Goal: Information Seeking & Learning: Learn about a topic

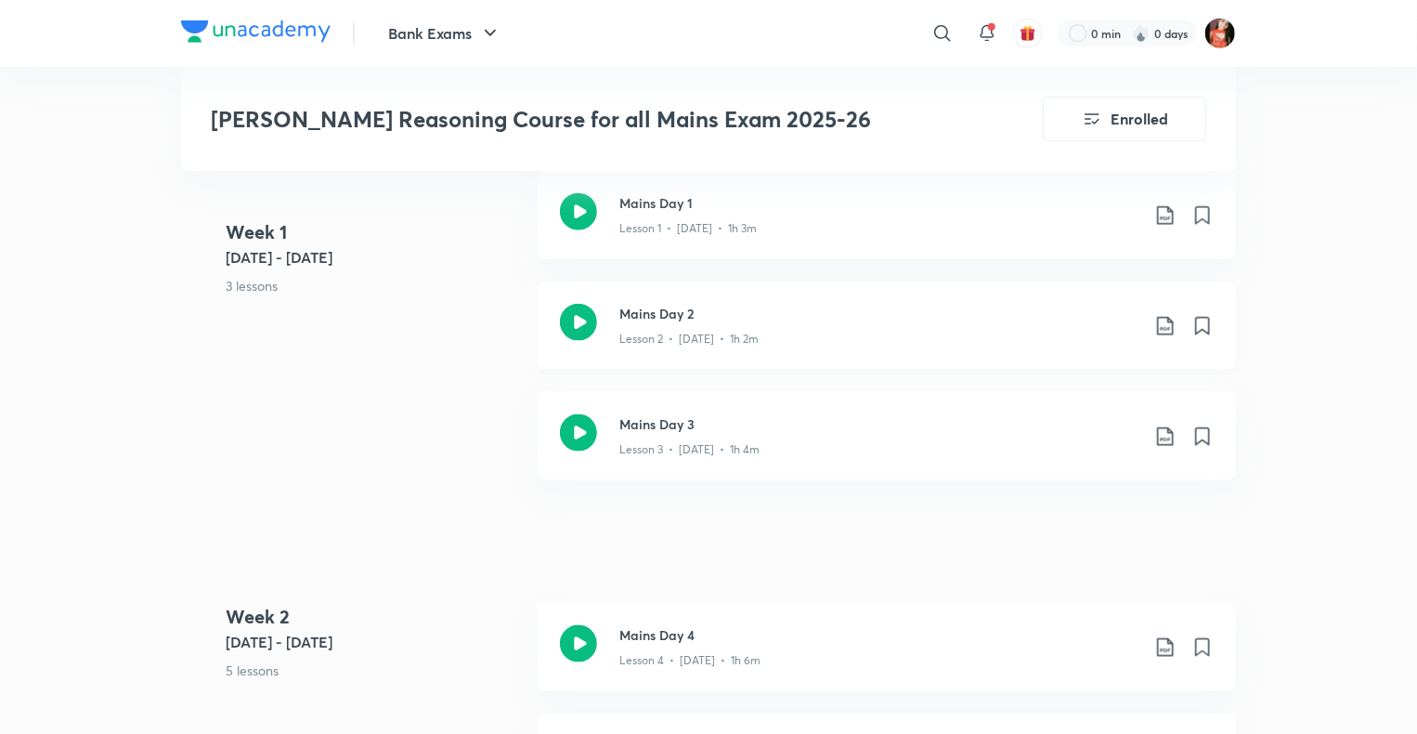
click at [1065, 346] on div "Lesson 2 • [DATE] • 1h 2m" at bounding box center [880, 335] width 520 height 24
click at [1171, 322] on icon at bounding box center [1166, 326] width 22 height 22
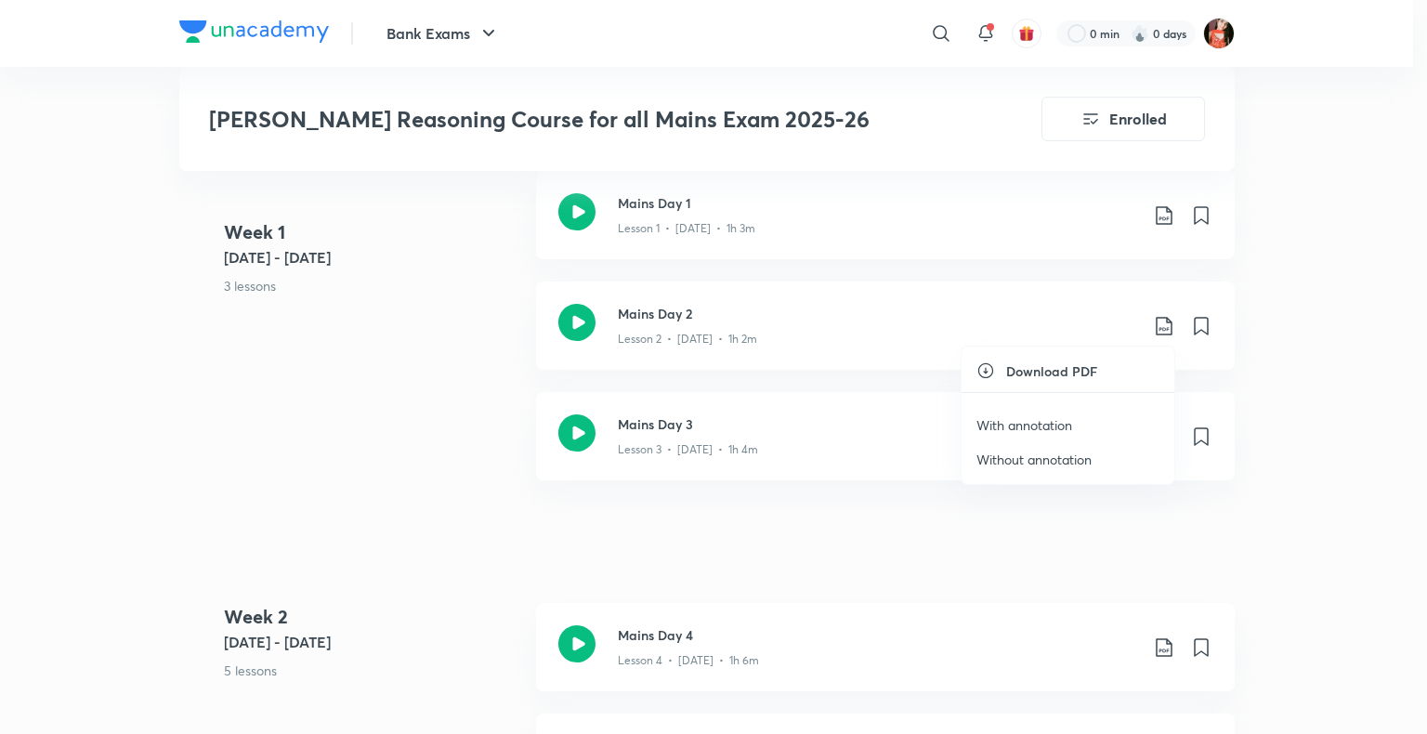
click at [1030, 453] on p "Without annotation" at bounding box center [1033, 460] width 115 height 20
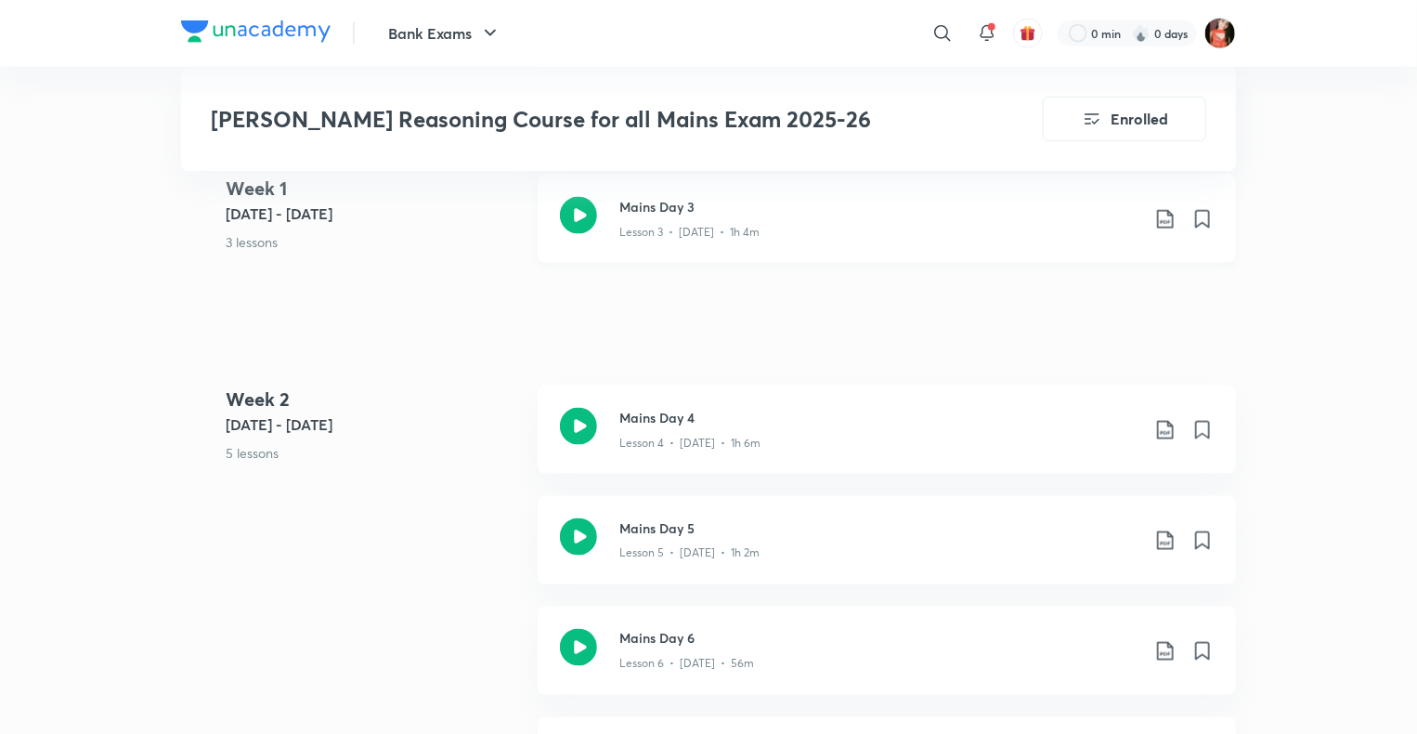
scroll to position [1208, 0]
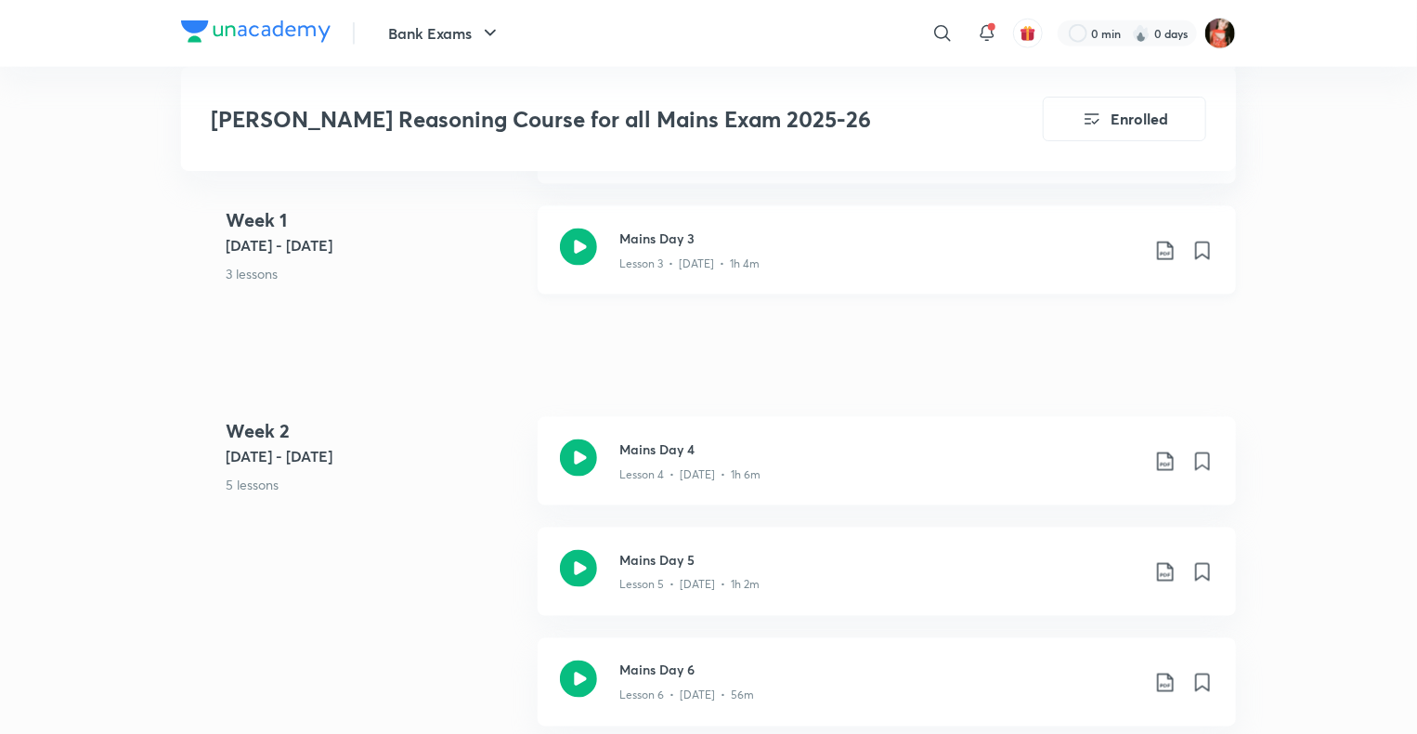
click at [1162, 248] on icon at bounding box center [1166, 251] width 22 height 22
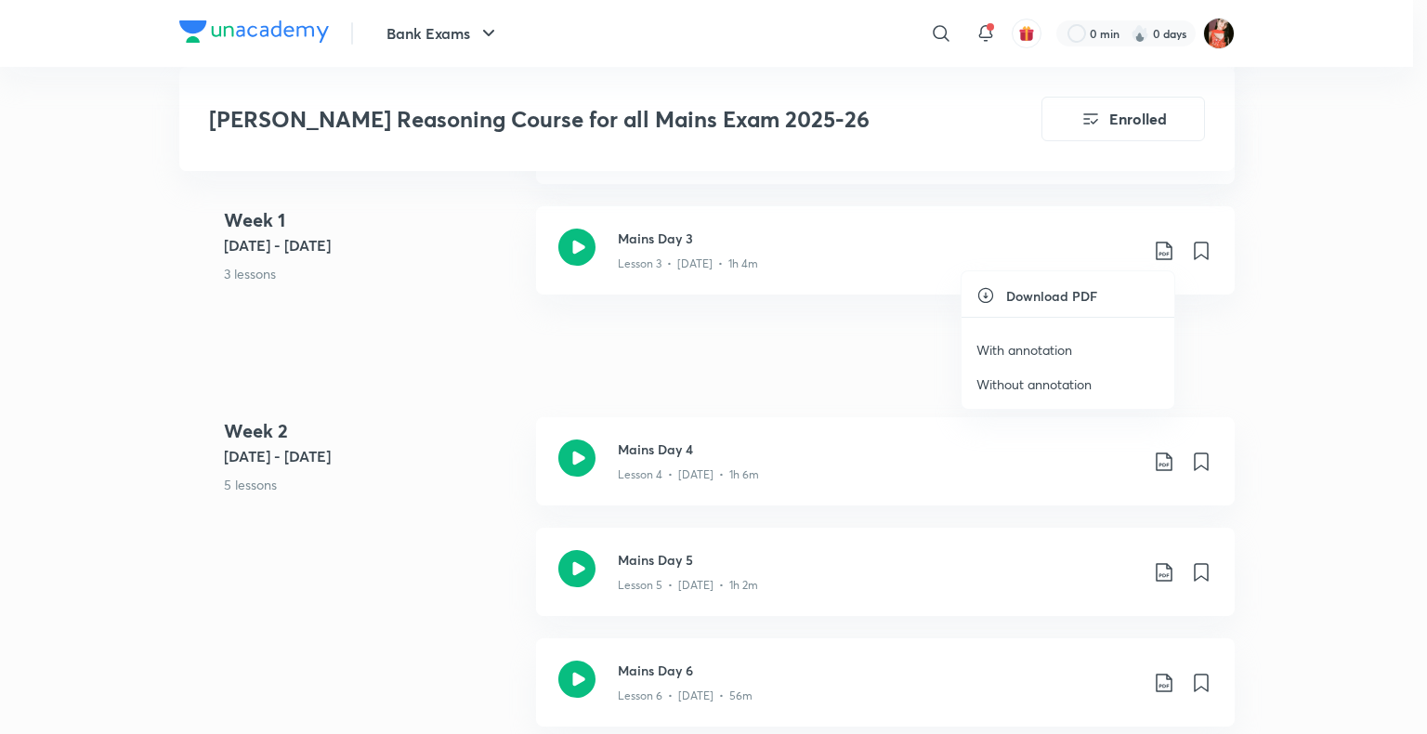
click at [1073, 378] on p "Without annotation" at bounding box center [1033, 384] width 115 height 20
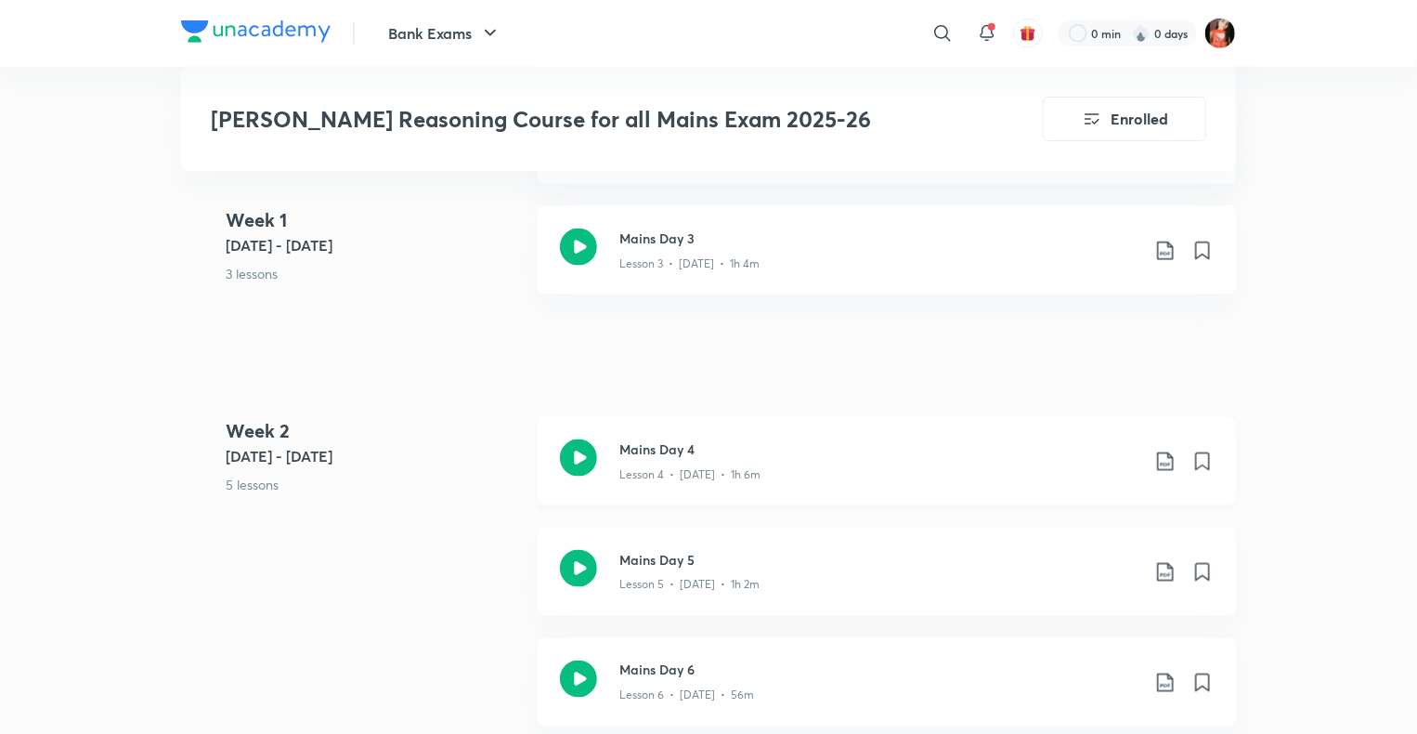
click at [1170, 468] on icon at bounding box center [1165, 461] width 16 height 19
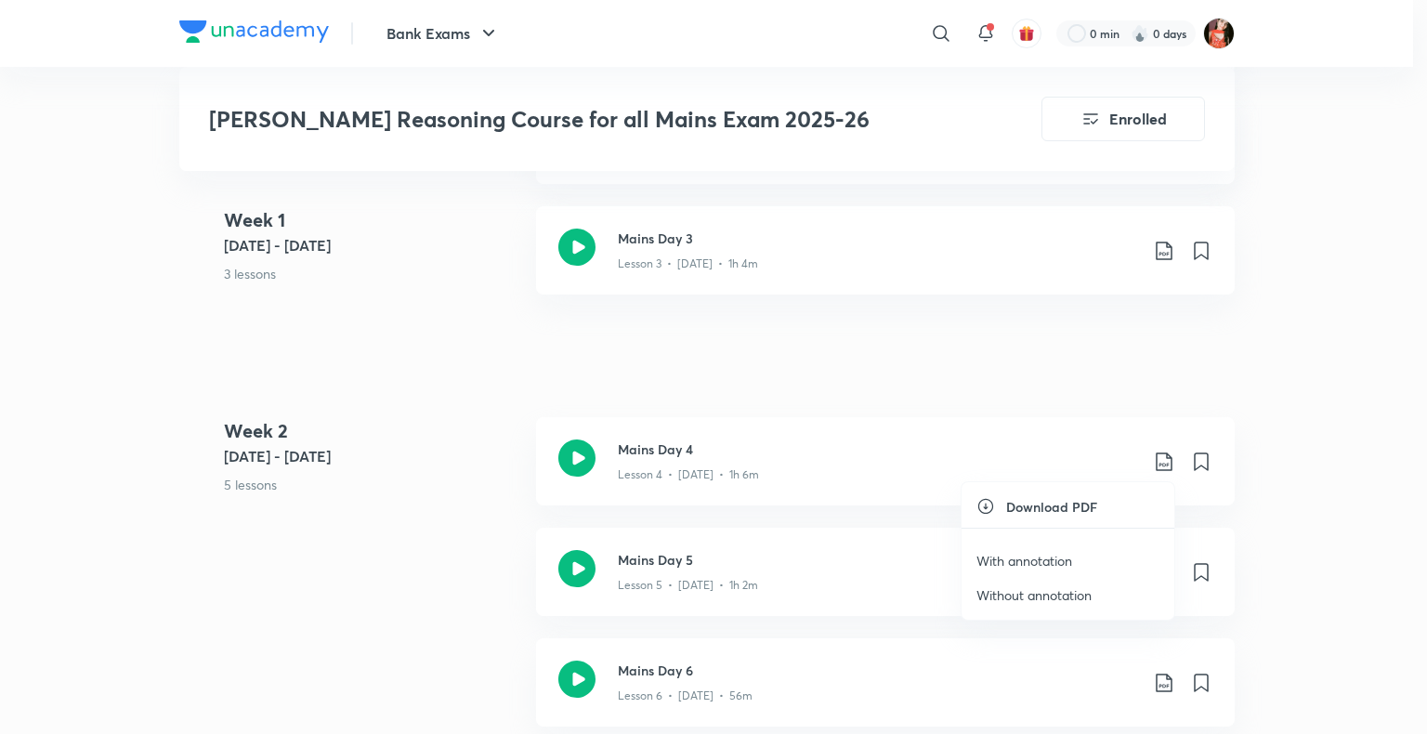
click at [1029, 591] on p "Without annotation" at bounding box center [1033, 595] width 115 height 20
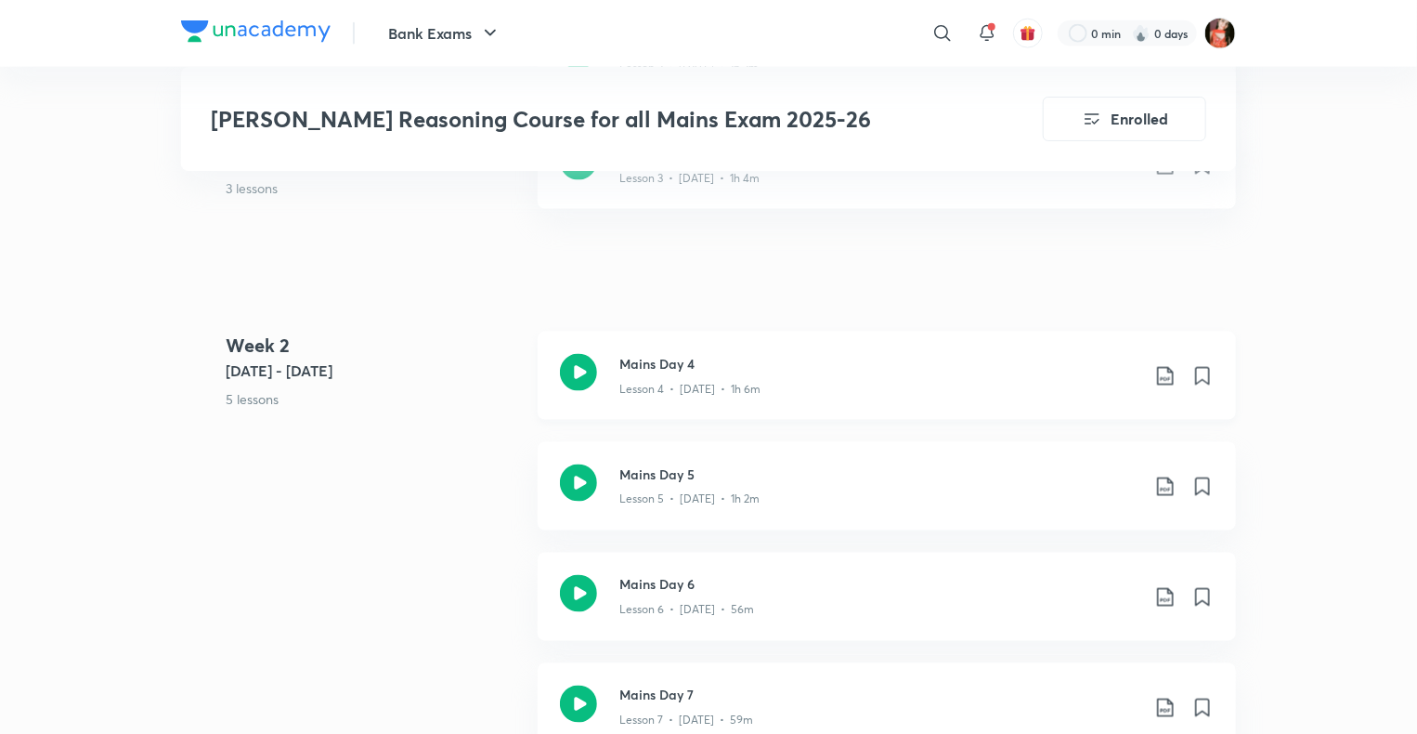
scroll to position [1393, 0]
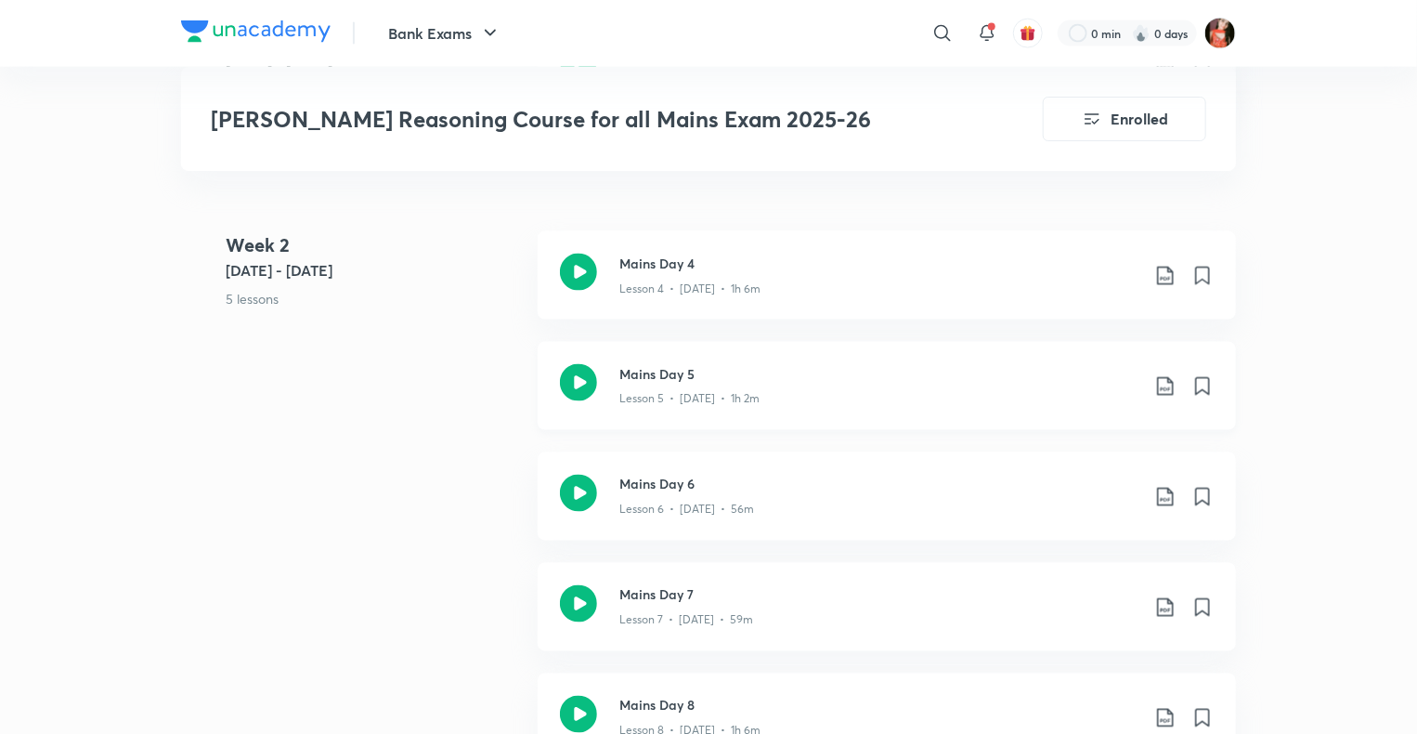
click at [1166, 385] on icon at bounding box center [1166, 386] width 22 height 22
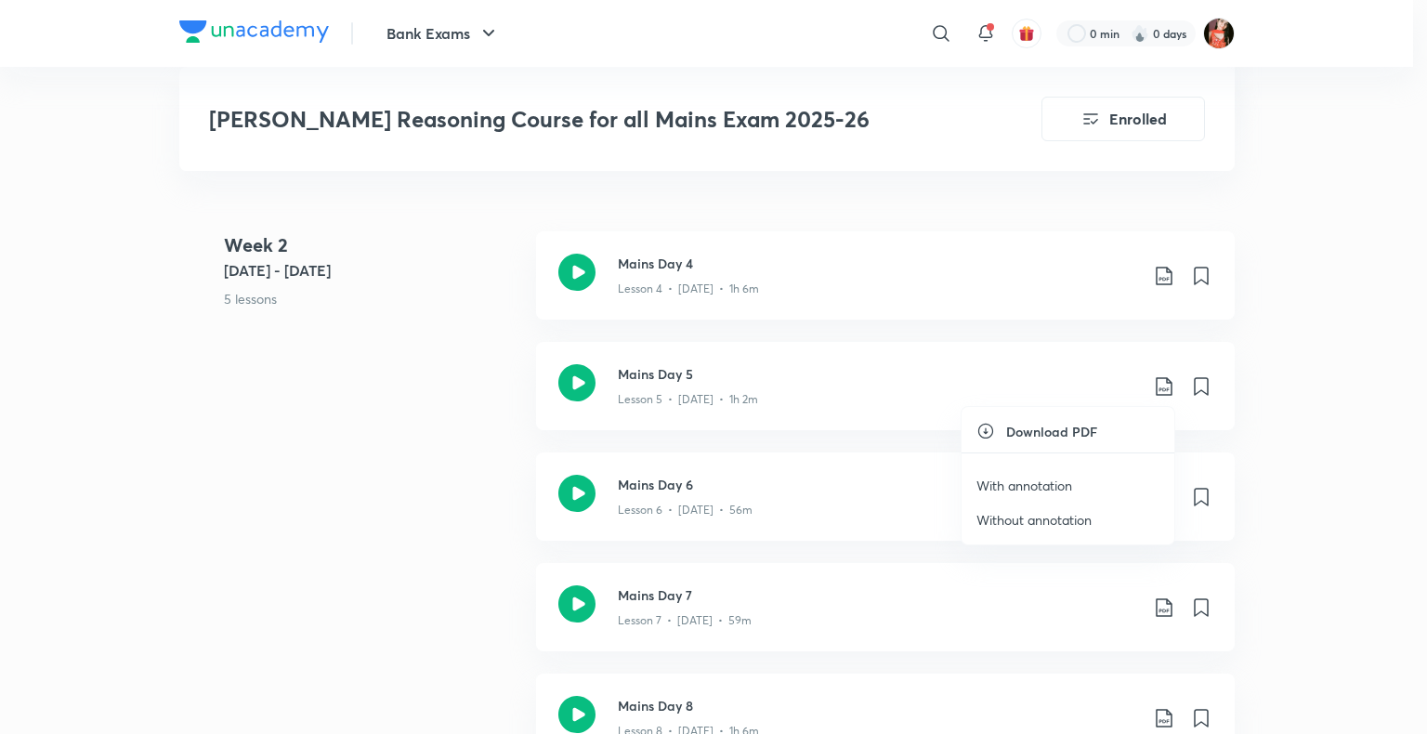
click at [1033, 518] on p "Without annotation" at bounding box center [1033, 520] width 115 height 20
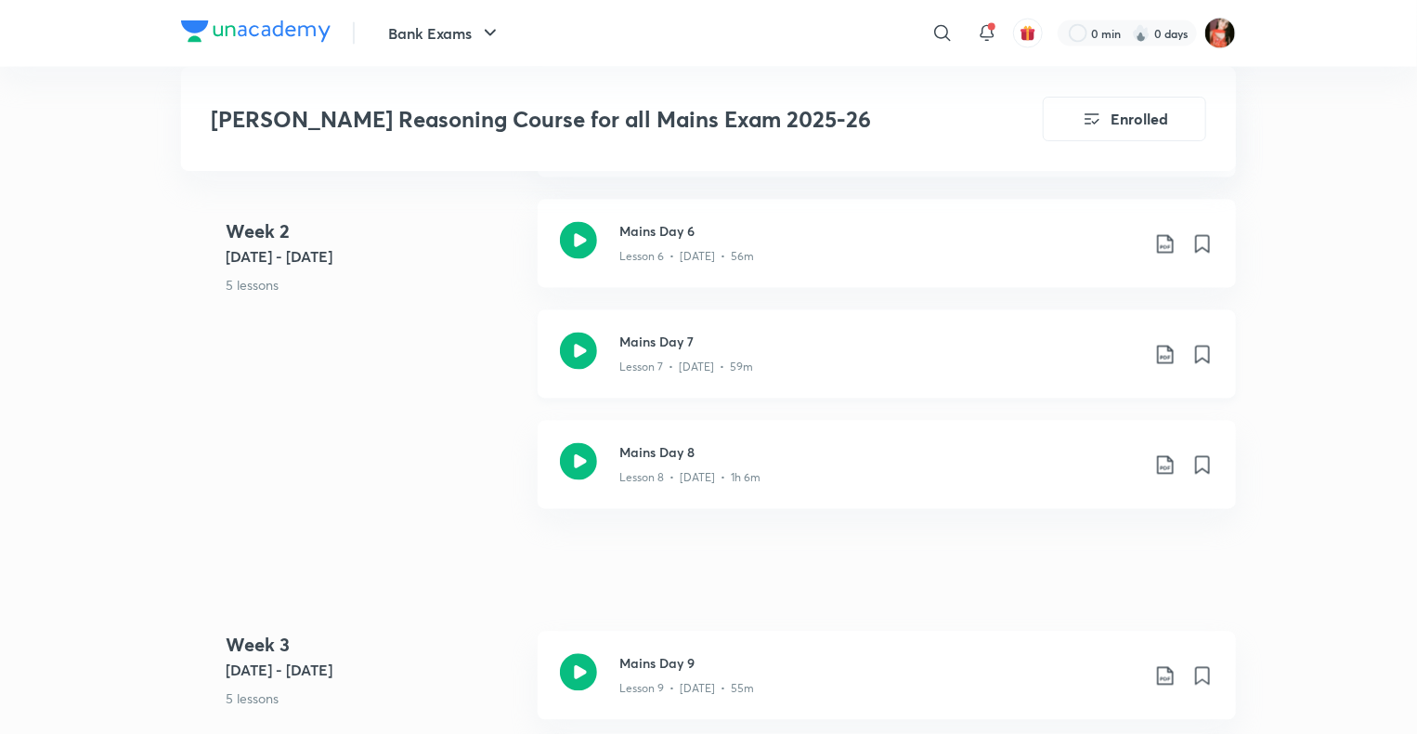
scroll to position [1672, 0]
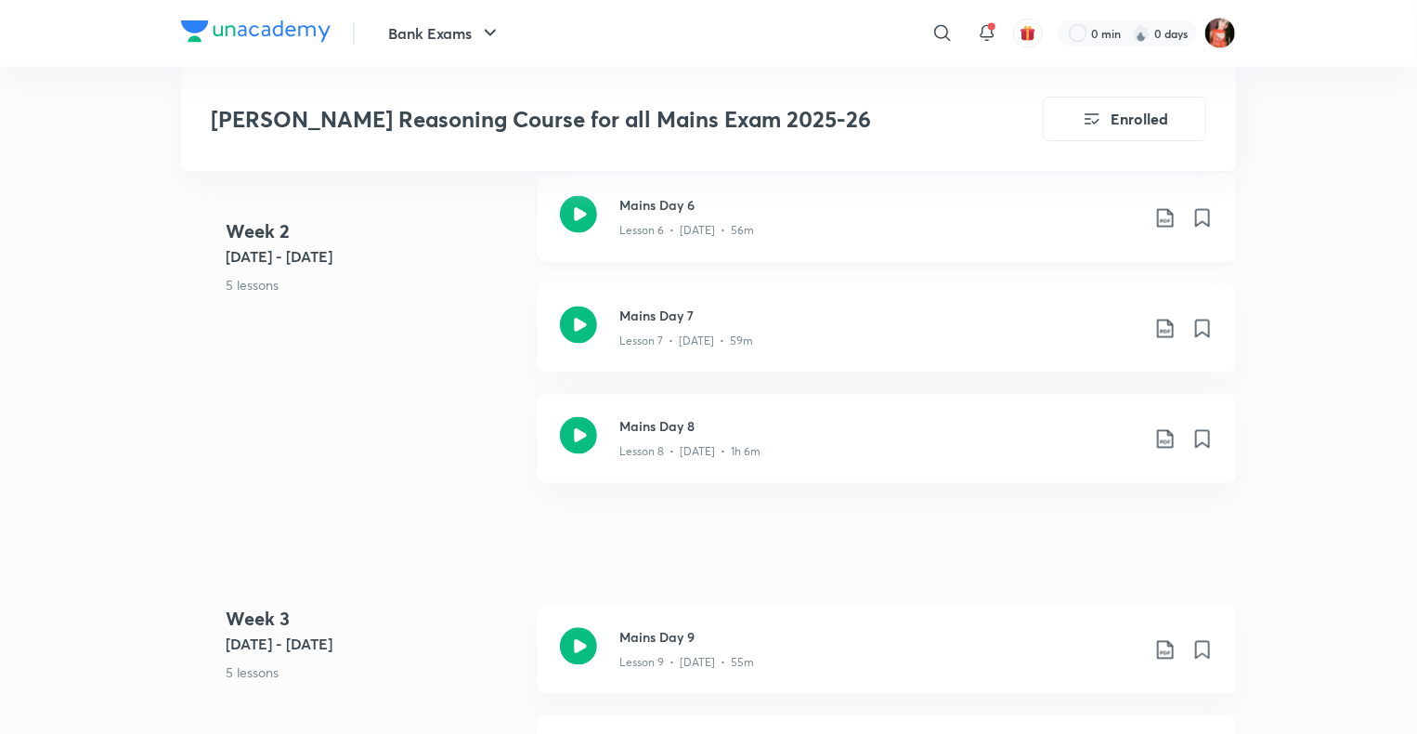
click at [1168, 217] on icon at bounding box center [1166, 218] width 22 height 22
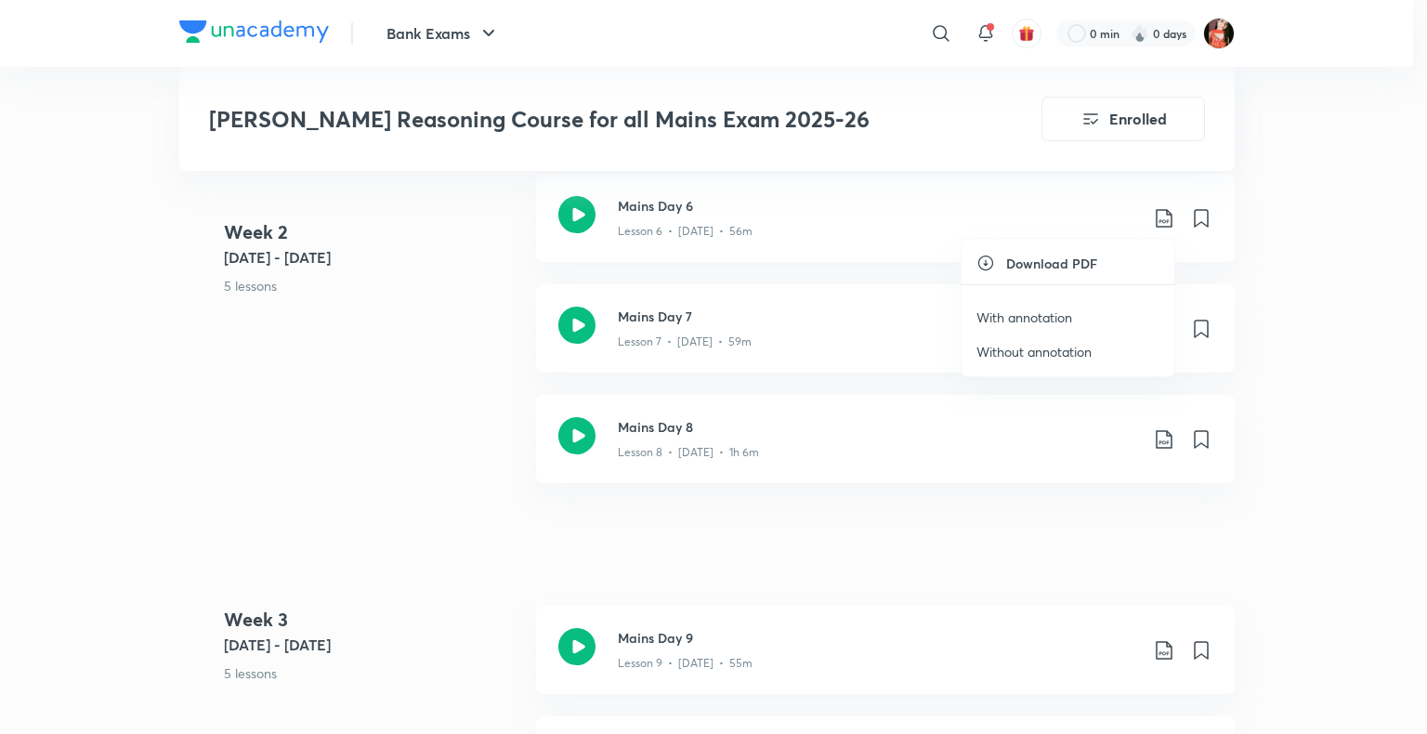
click at [1029, 354] on p "Without annotation" at bounding box center [1033, 352] width 115 height 20
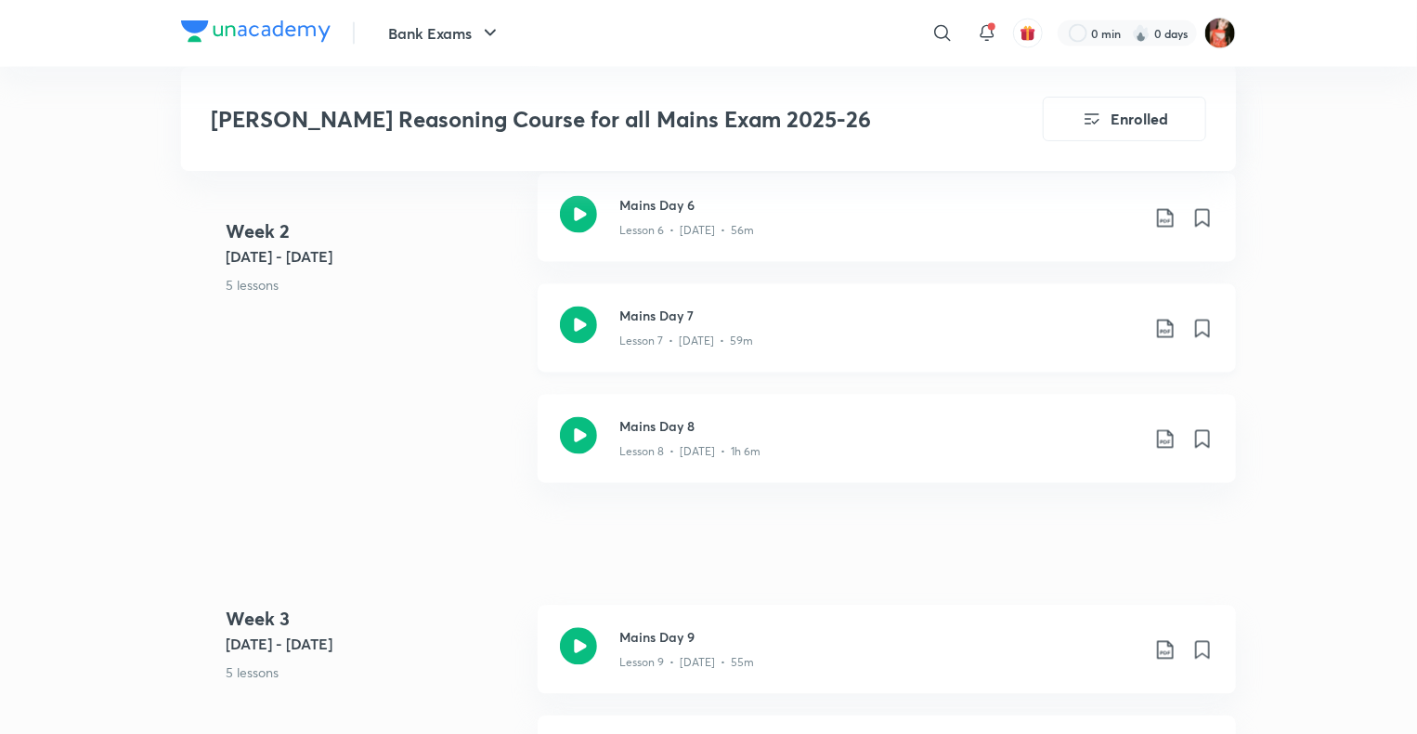
click at [1167, 328] on icon at bounding box center [1166, 329] width 22 height 22
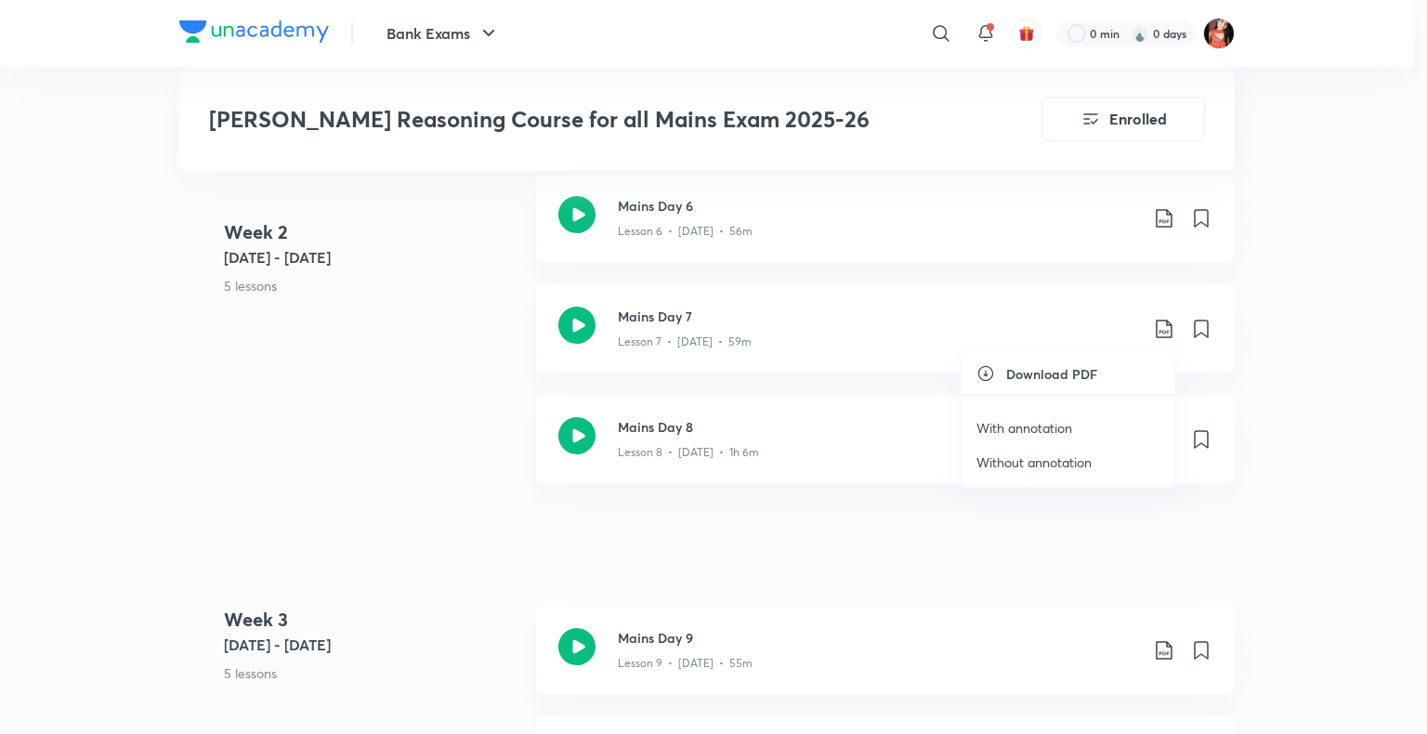
click at [1070, 456] on p "Without annotation" at bounding box center [1033, 462] width 115 height 20
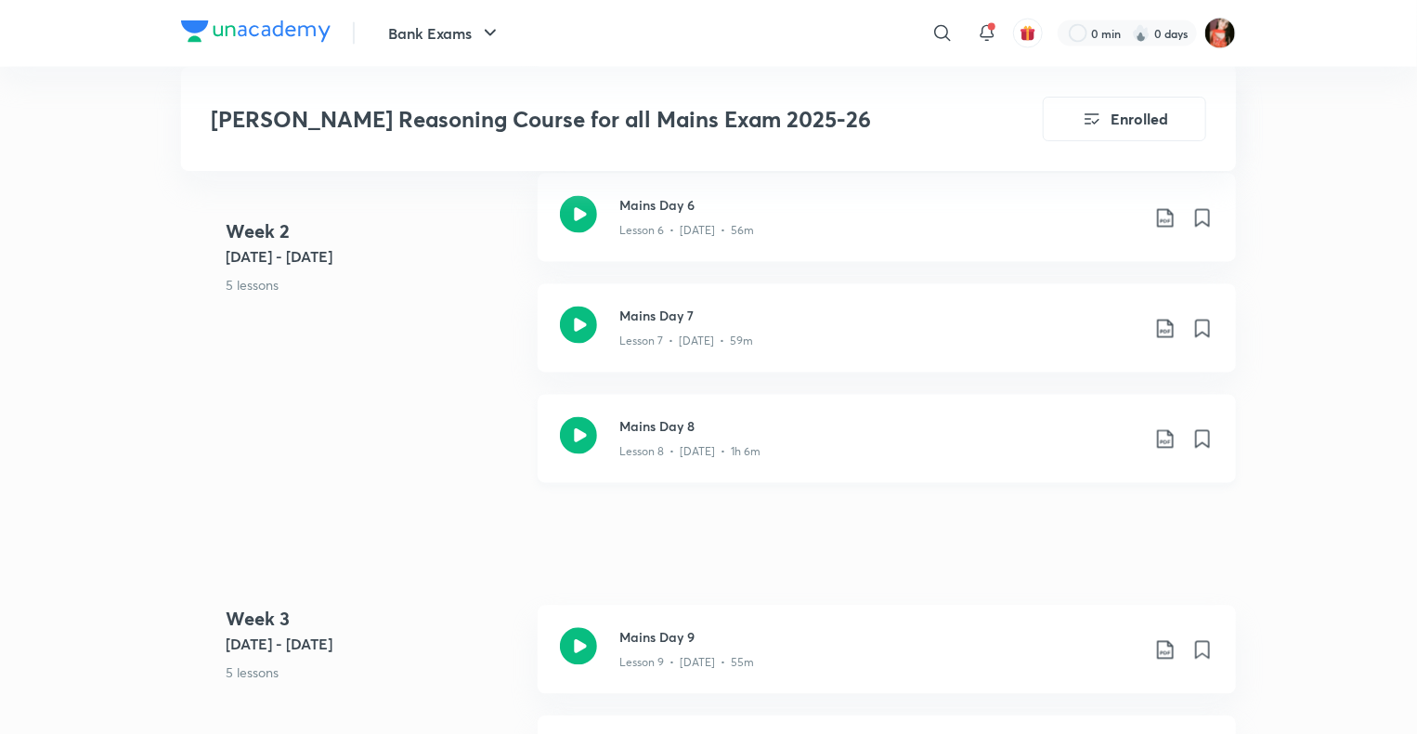
click at [1174, 434] on icon at bounding box center [1166, 439] width 22 height 22
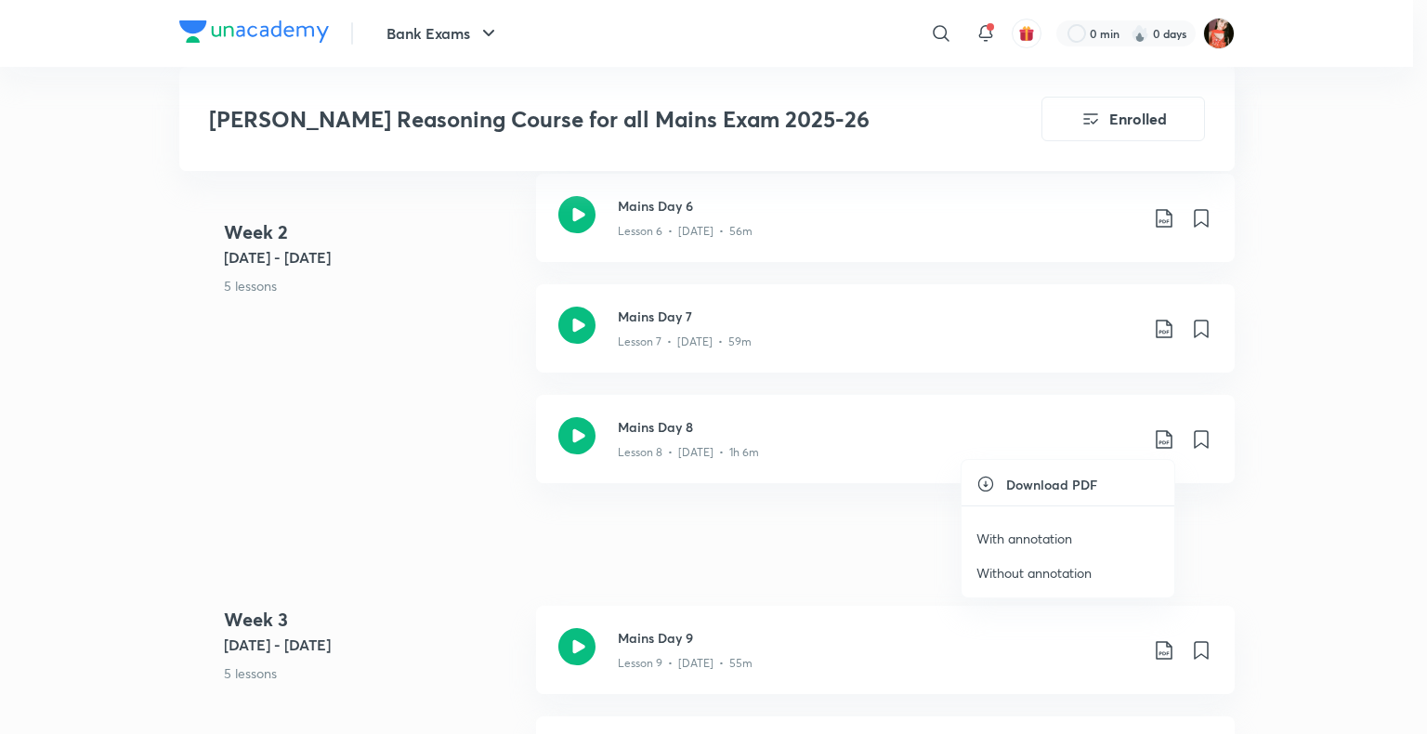
click at [1025, 578] on p "Without annotation" at bounding box center [1033, 573] width 115 height 20
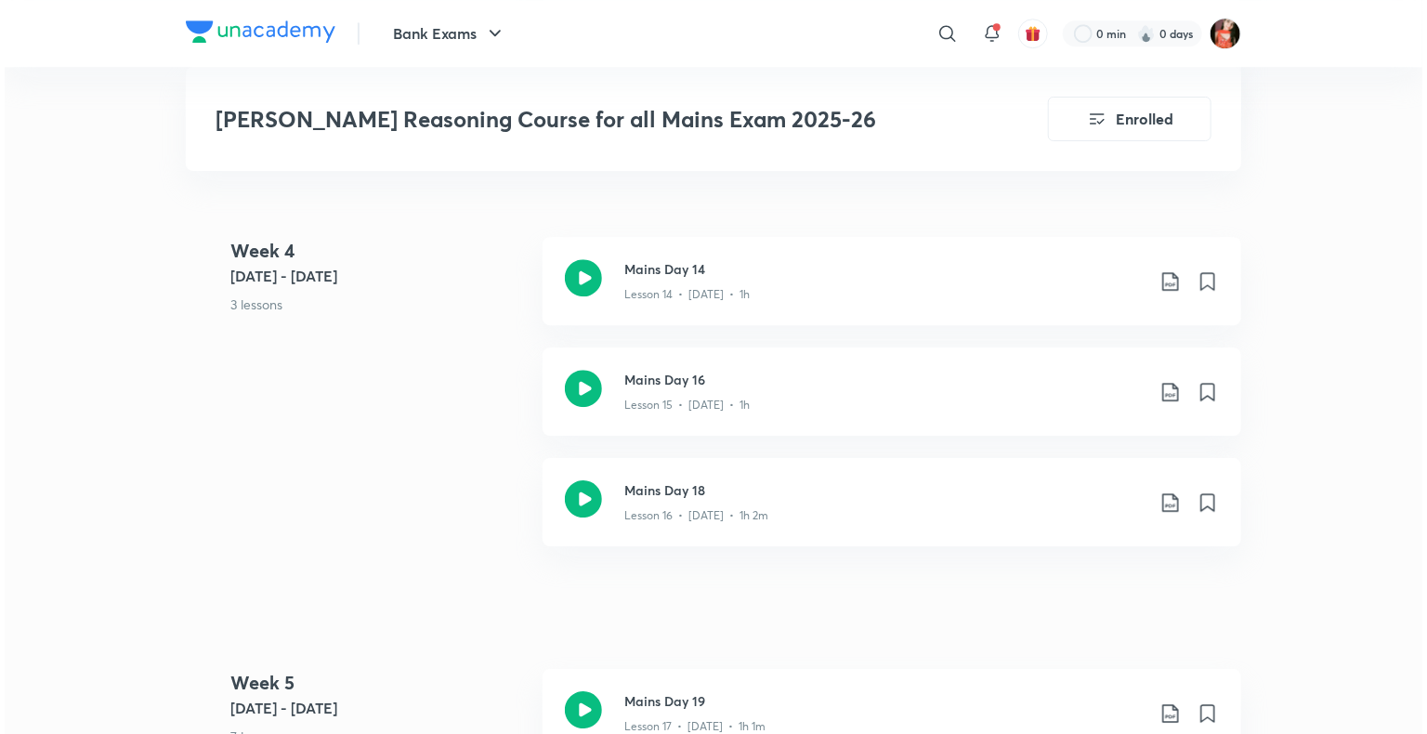
scroll to position [2229, 0]
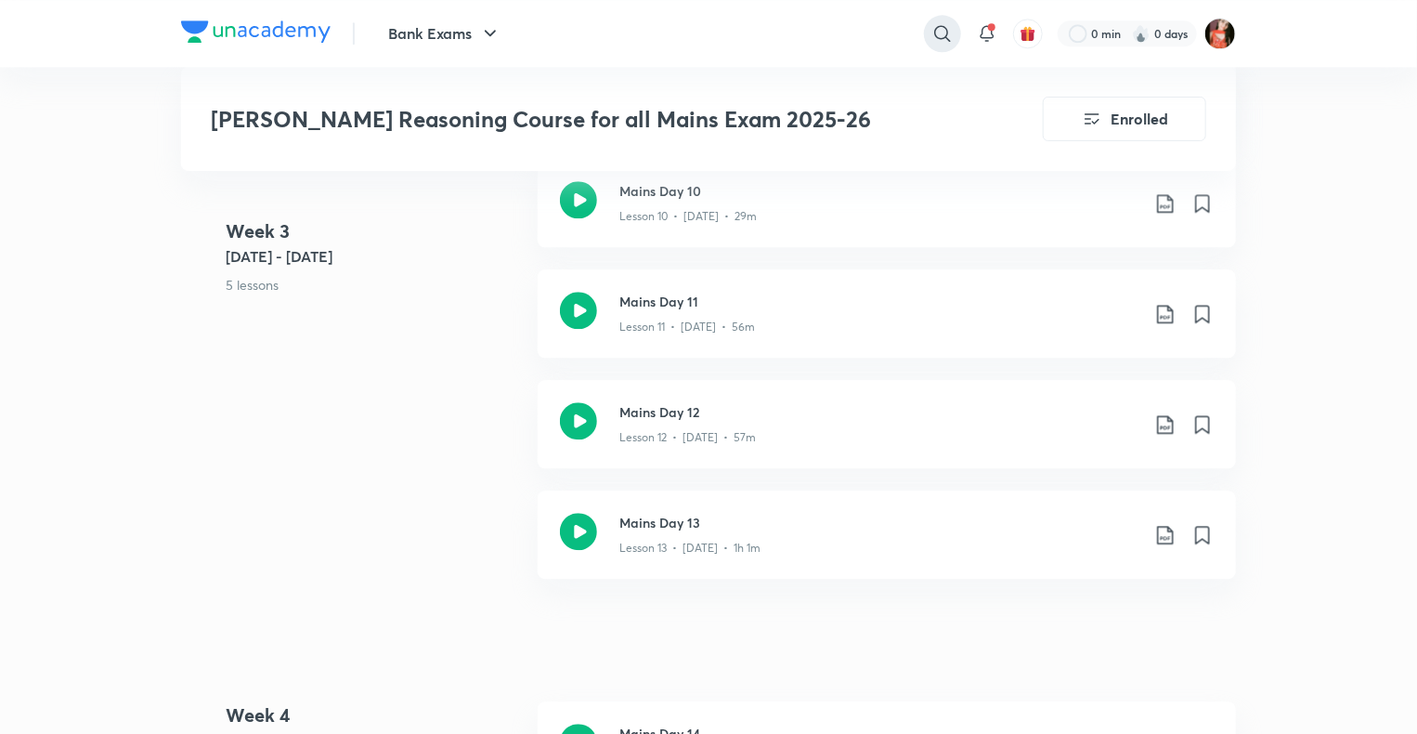
click at [947, 20] on div at bounding box center [942, 33] width 37 height 37
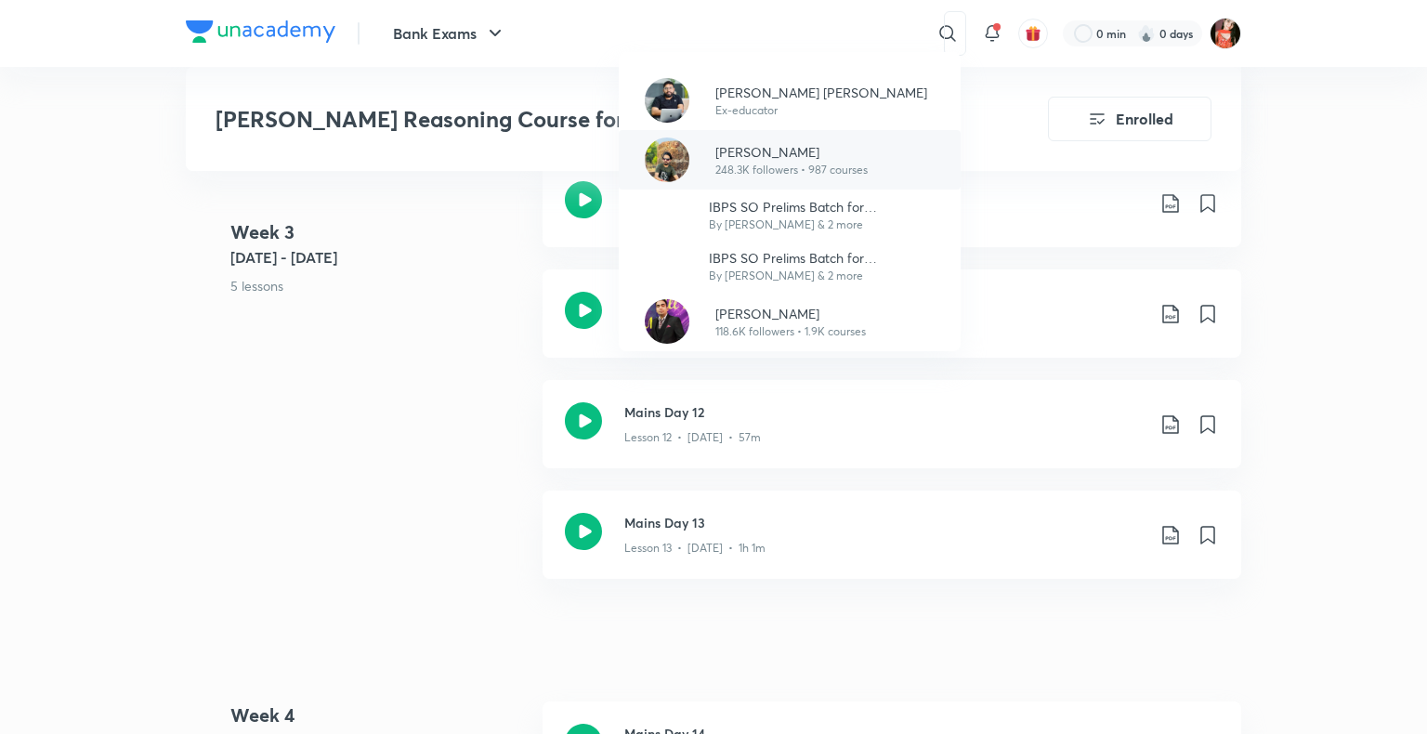
click at [745, 163] on p "248.3K followers • 987 courses" at bounding box center [791, 170] width 152 height 17
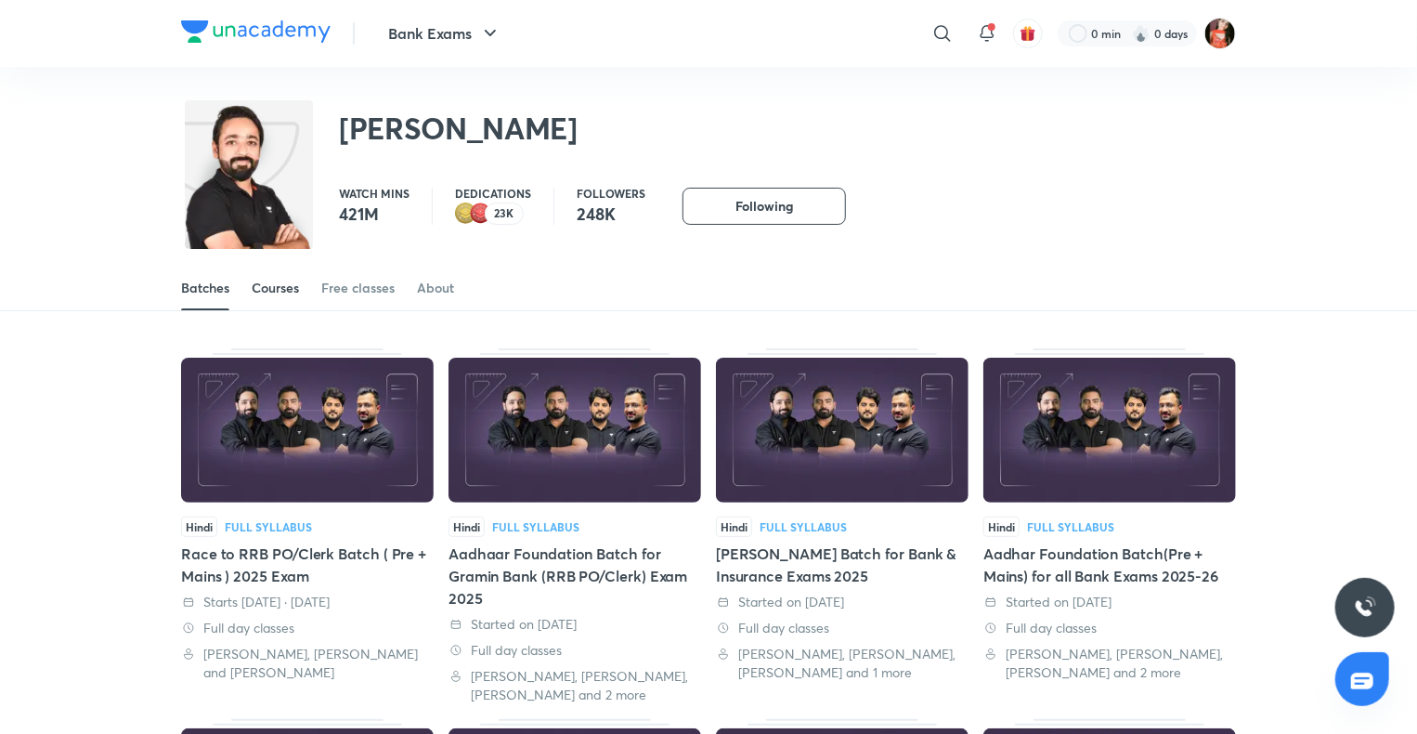
click at [281, 279] on div "Courses" at bounding box center [275, 288] width 47 height 19
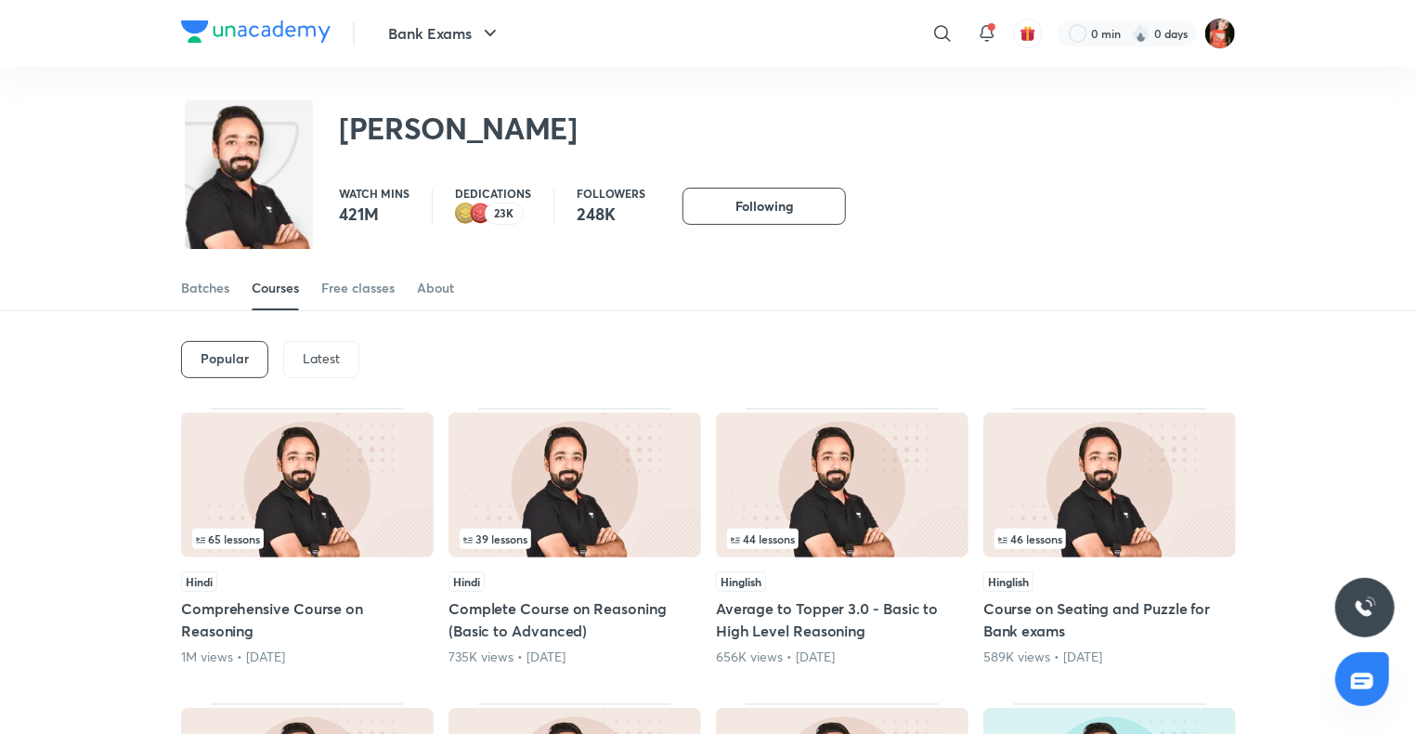
click at [316, 340] on div "Popular Latest" at bounding box center [708, 359] width 1055 height 97
click at [323, 345] on div "Latest" at bounding box center [321, 359] width 76 height 37
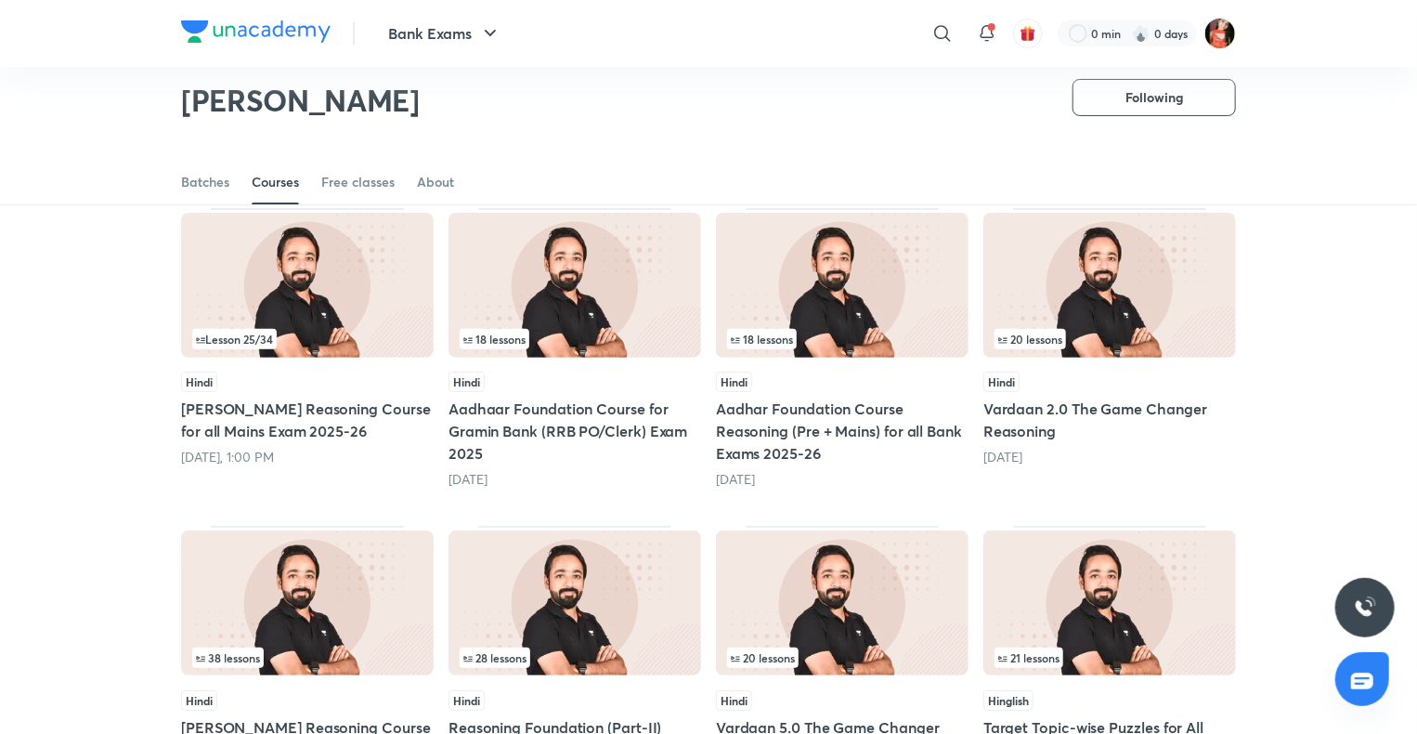
scroll to position [639, 0]
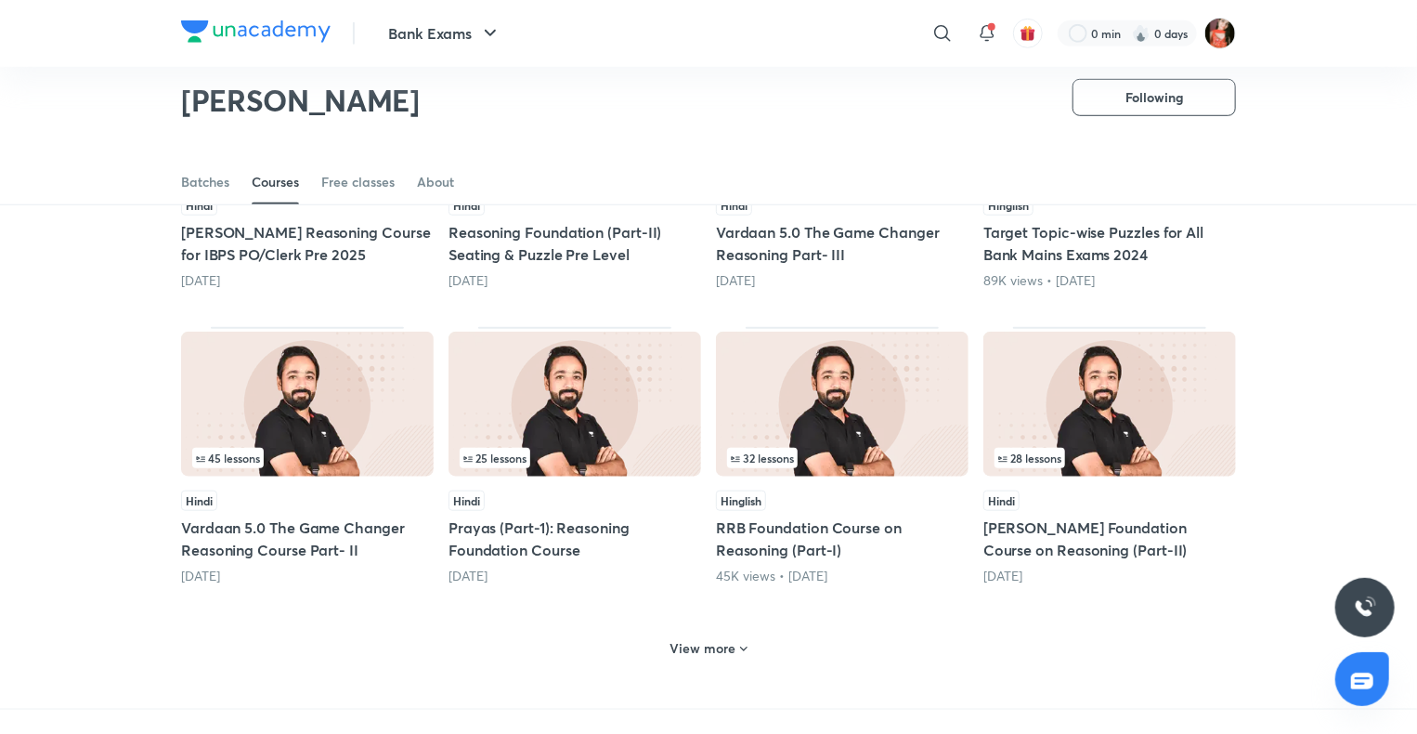
click at [740, 626] on div "View more" at bounding box center [708, 646] width 1055 height 48
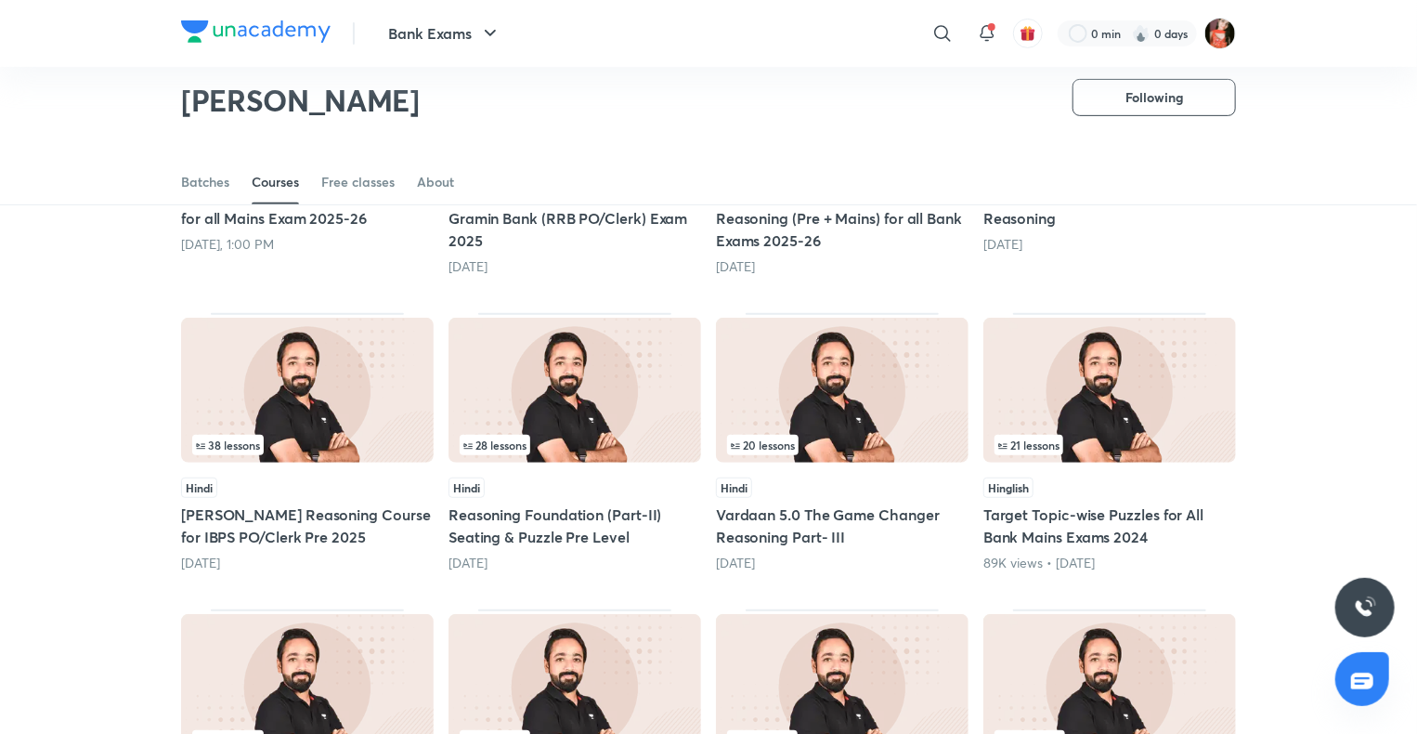
scroll to position [359, 0]
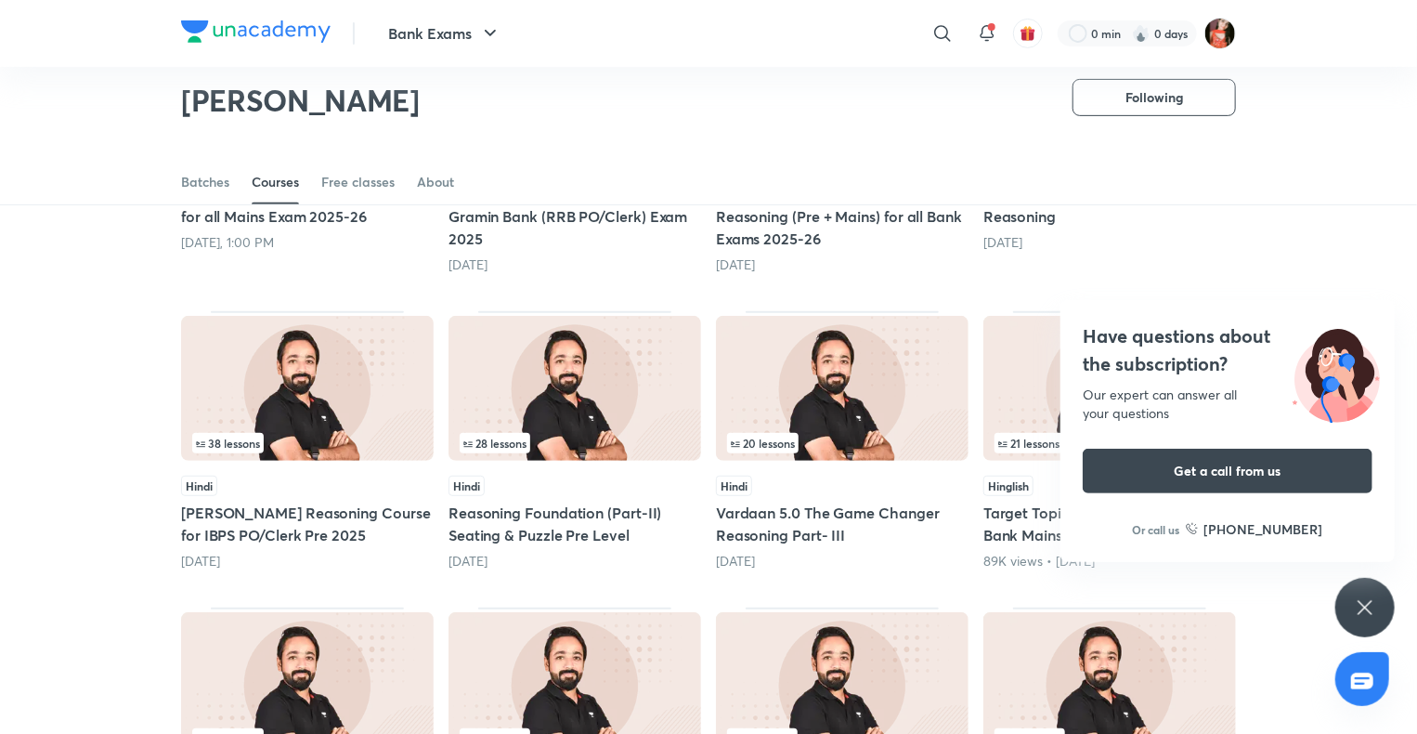
click at [1375, 594] on div "Have questions about the subscription? Our expert can answer all your questions…" at bounding box center [1365, 607] width 59 height 59
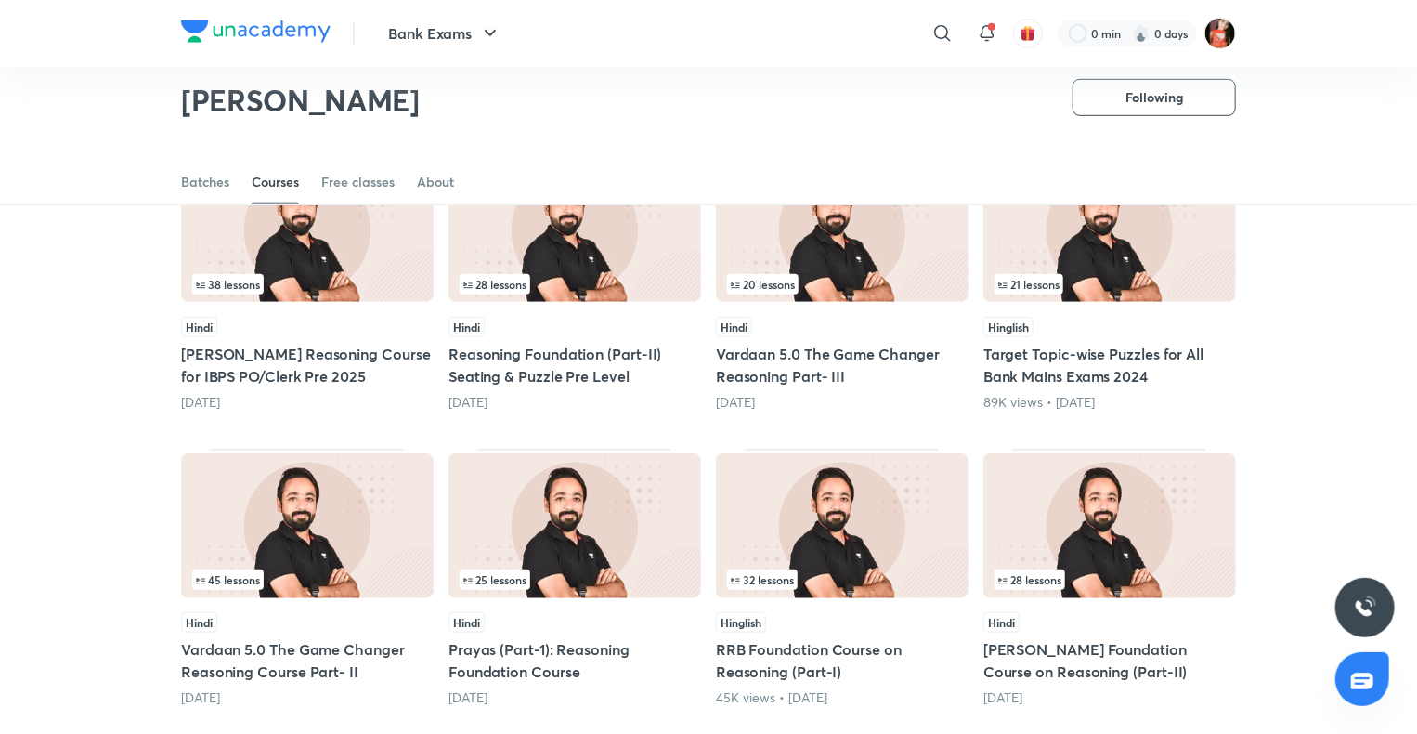
scroll to position [360, 0]
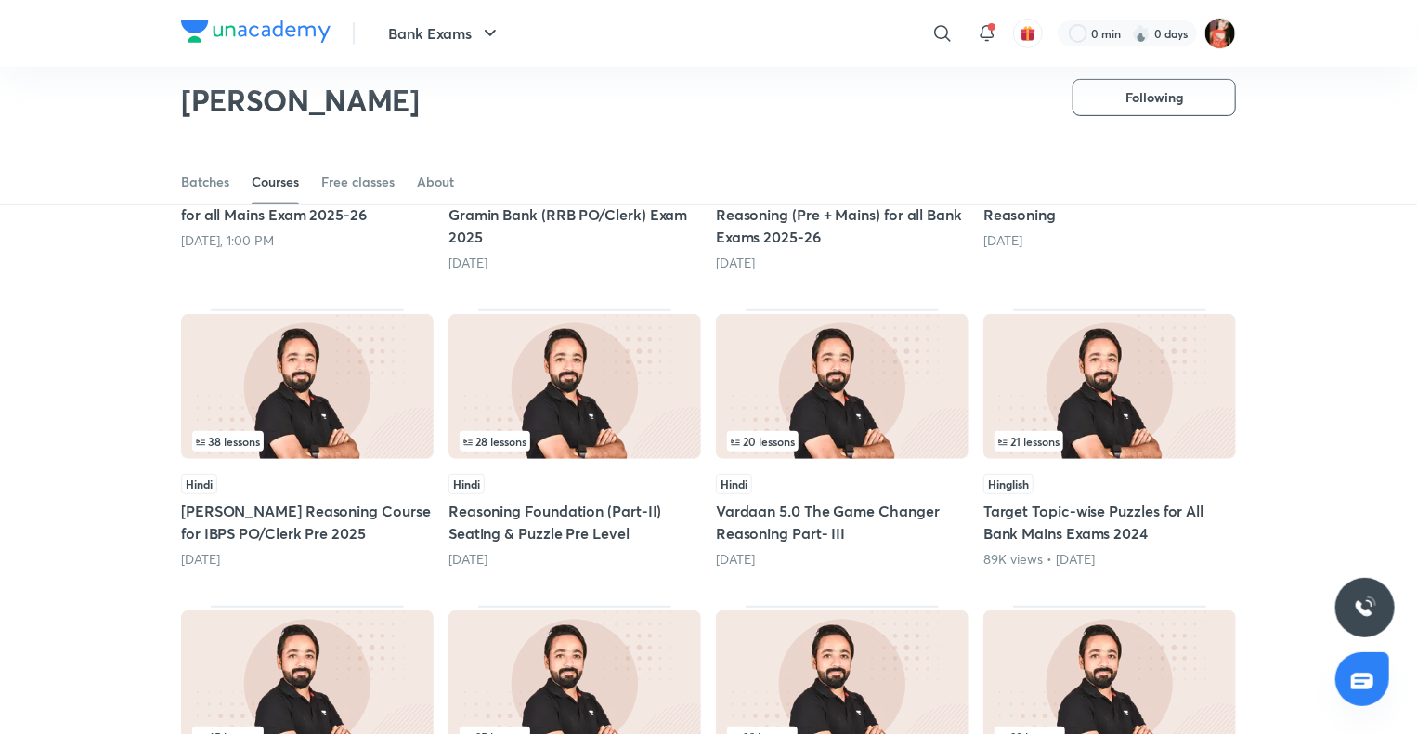
click at [1177, 393] on img at bounding box center [1110, 386] width 253 height 145
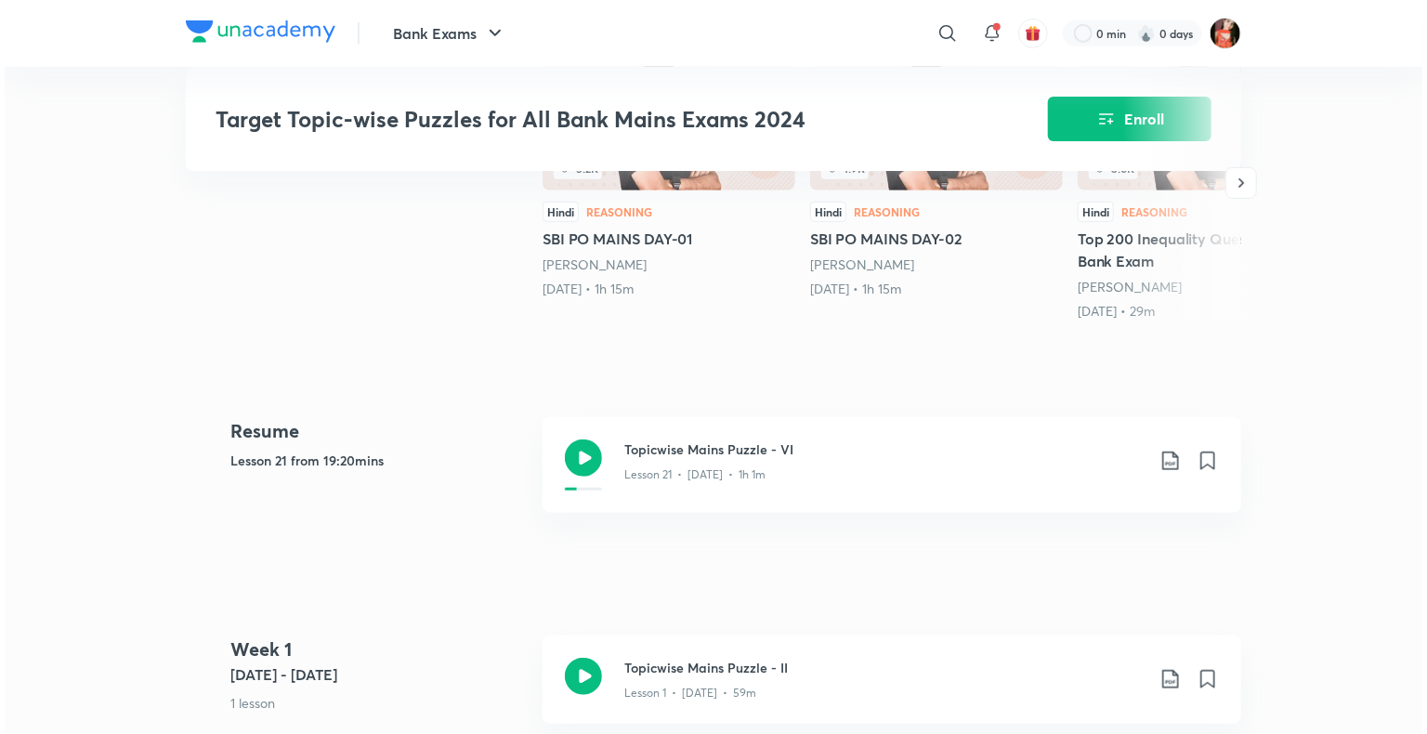
scroll to position [1022, 0]
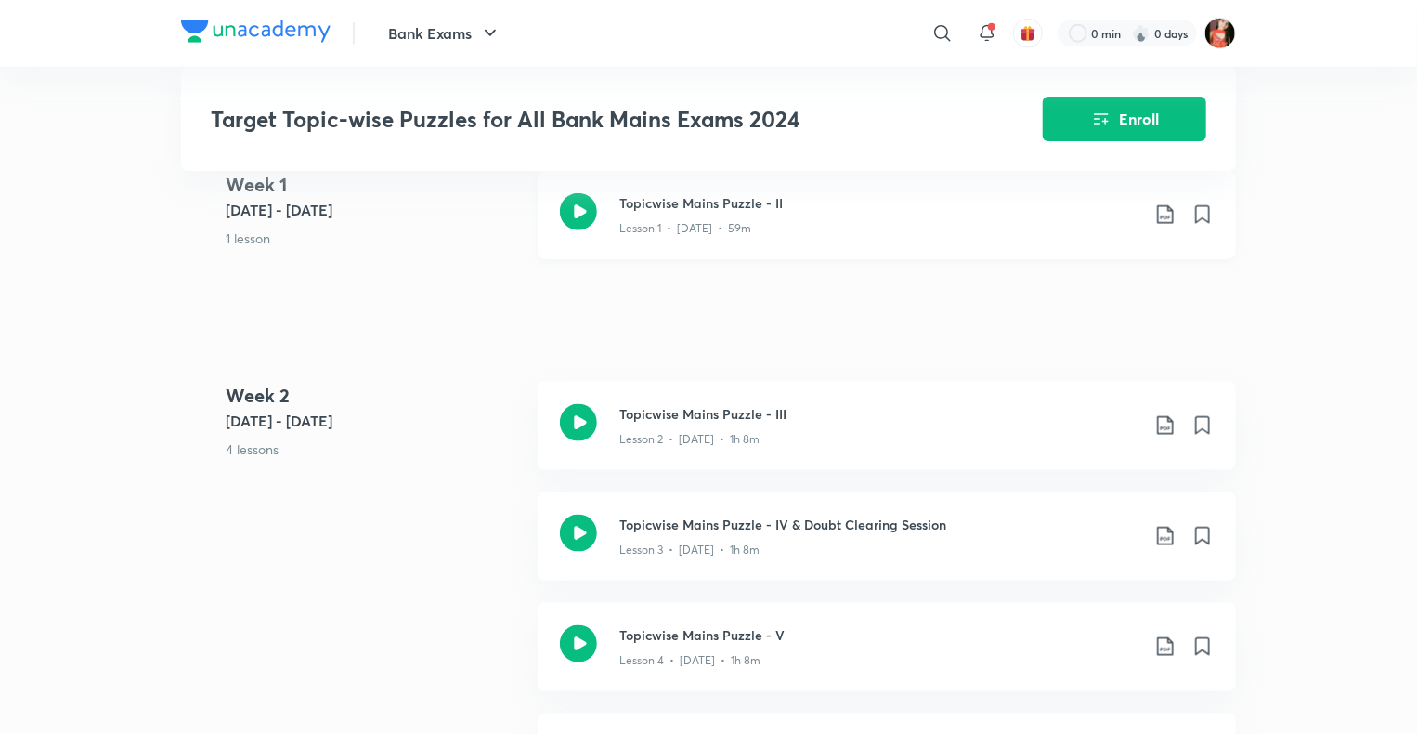
click at [1167, 224] on icon at bounding box center [1165, 214] width 16 height 19
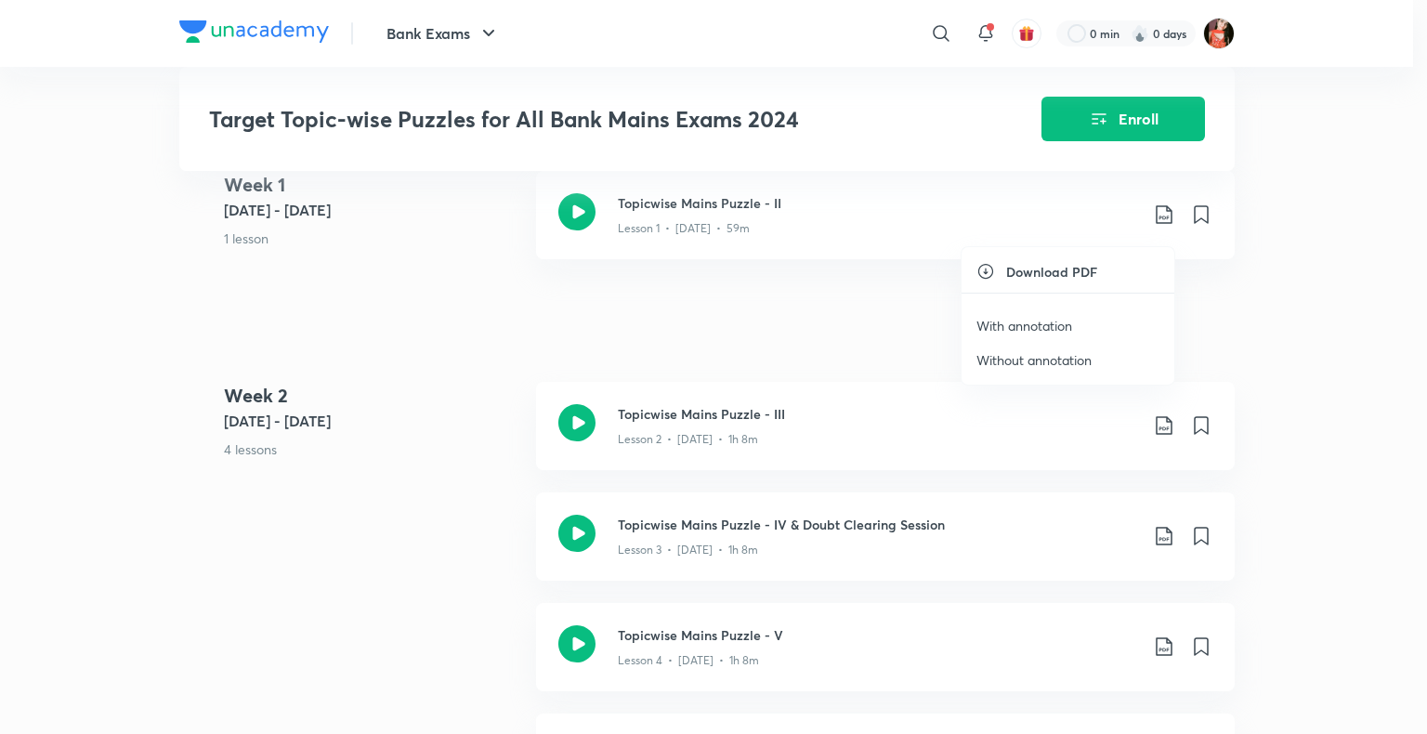
click at [1054, 364] on p "Without annotation" at bounding box center [1033, 360] width 115 height 20
